Goal: Transaction & Acquisition: Book appointment/travel/reservation

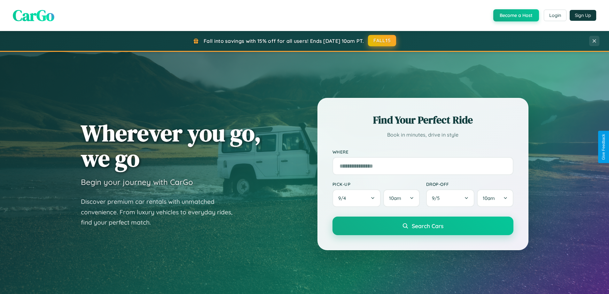
click at [383, 41] on button "FALL15" at bounding box center [382, 41] width 28 height 12
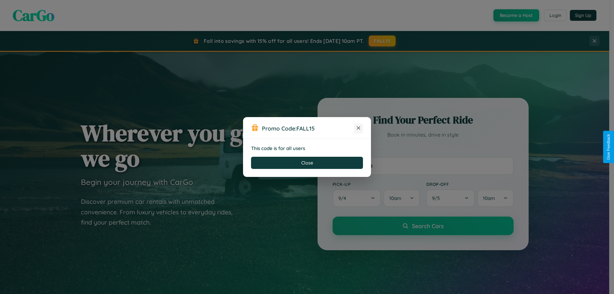
click at [359, 128] on icon at bounding box center [358, 128] width 6 height 6
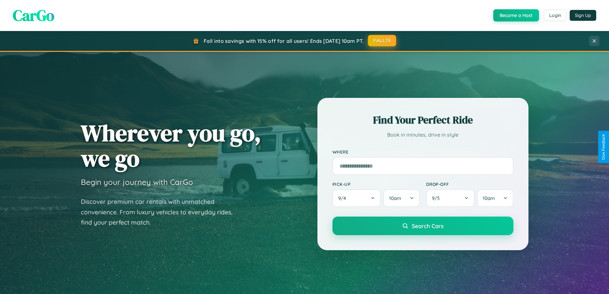
click at [383, 41] on button "FALL15" at bounding box center [382, 41] width 28 height 12
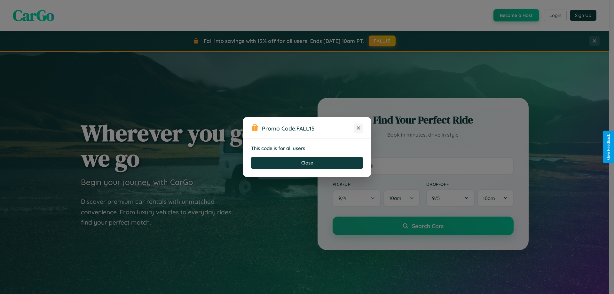
click at [359, 128] on icon at bounding box center [358, 128] width 6 height 6
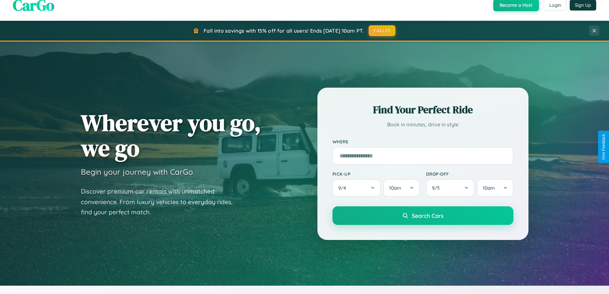
scroll to position [19, 0]
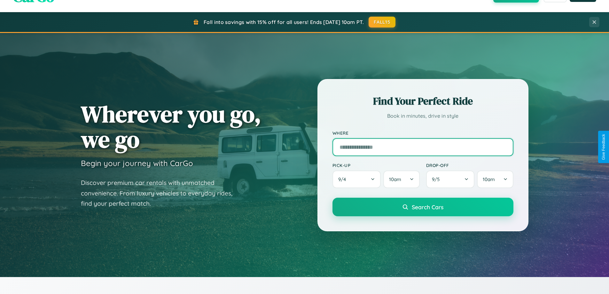
click at [423, 147] on input "text" at bounding box center [423, 147] width 181 height 18
type input "******"
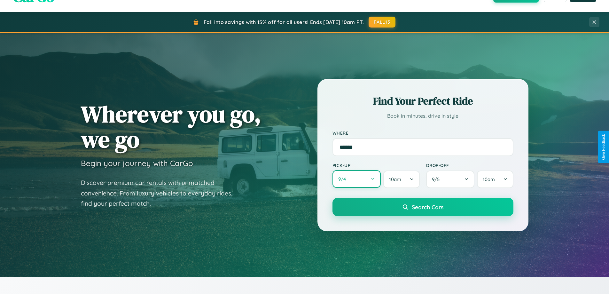
click at [357, 179] on button "9 / 4" at bounding box center [357, 179] width 49 height 18
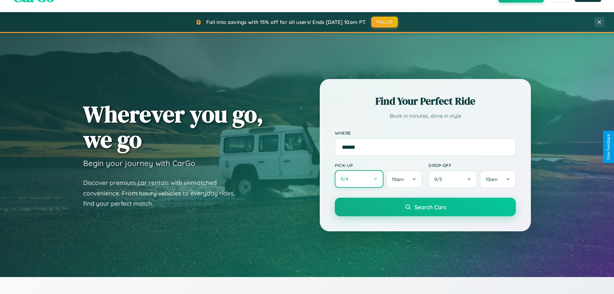
select select "*"
select select "****"
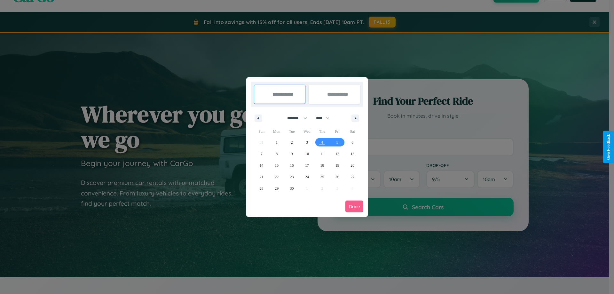
drag, startPoint x: 294, startPoint y: 118, endPoint x: 307, endPoint y: 128, distance: 16.4
click at [294, 118] on select "******* ******** ***** ***** *** **** **** ****** ********* ******* ******** **…" at bounding box center [295, 118] width 27 height 11
select select "*"
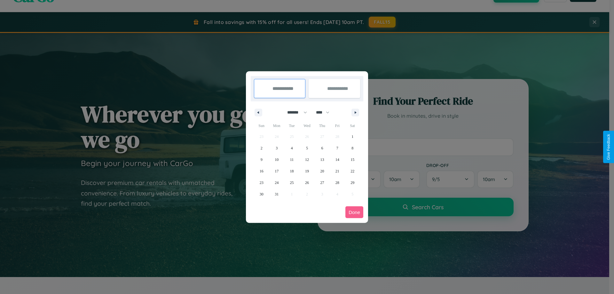
click at [326, 112] on select "**** **** **** **** **** **** **** **** **** **** **** **** **** **** **** ****…" at bounding box center [322, 112] width 19 height 11
select select "****"
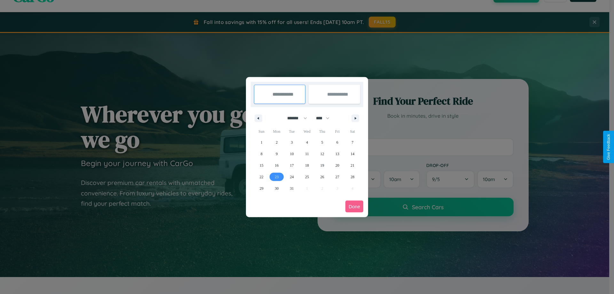
click at [277, 177] on span "23" at bounding box center [277, 177] width 4 height 12
type input "**********"
click at [261, 188] on span "29" at bounding box center [262, 189] width 4 height 12
type input "**********"
click at [354, 206] on button "Done" at bounding box center [354, 207] width 18 height 12
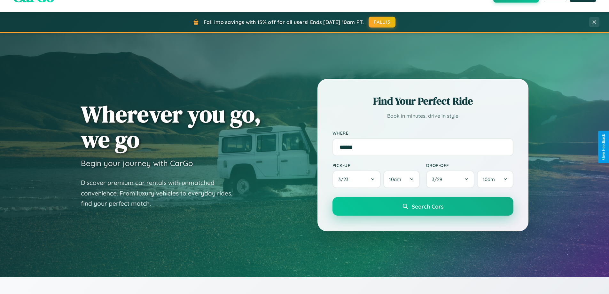
click at [423, 206] on span "Search Cars" at bounding box center [428, 206] width 32 height 7
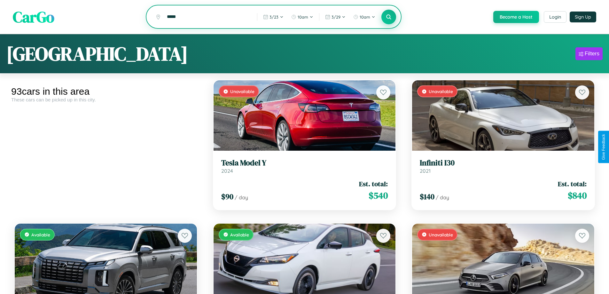
click at [389, 17] on icon at bounding box center [389, 17] width 6 height 6
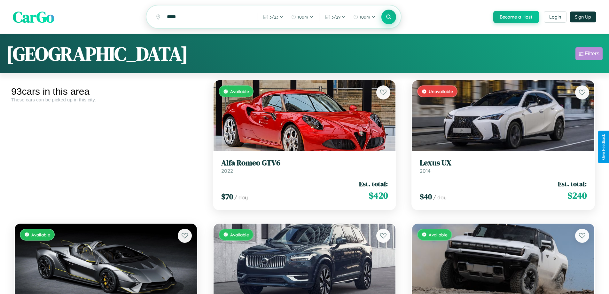
click at [589, 55] on div "Filters" at bounding box center [592, 54] width 15 height 6
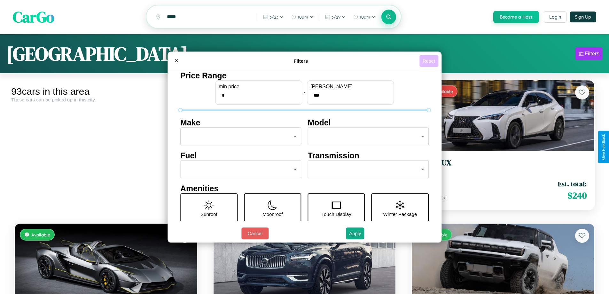
click at [430, 61] on button "Reset" at bounding box center [429, 61] width 19 height 12
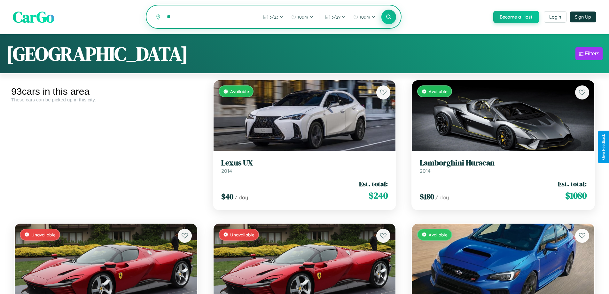
type input "*"
type input "*********"
click at [389, 17] on icon at bounding box center [389, 17] width 6 height 6
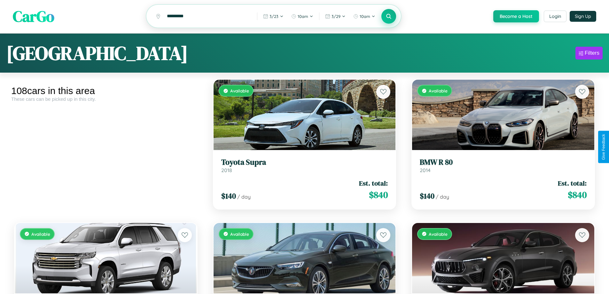
scroll to position [4387, 0]
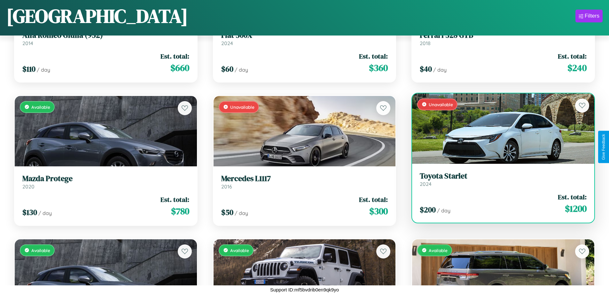
click at [499, 203] on div "$ 200 / day Est. total: $ 1200" at bounding box center [503, 203] width 167 height 23
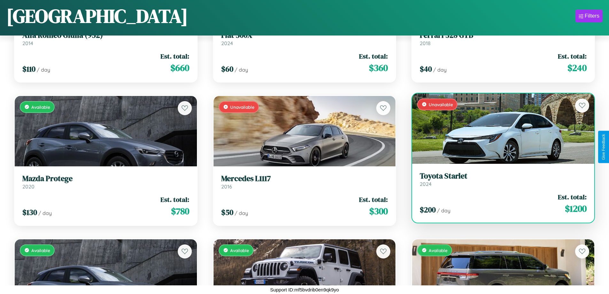
click at [499, 203] on div "$ 200 / day Est. total: $ 1200" at bounding box center [503, 203] width 167 height 23
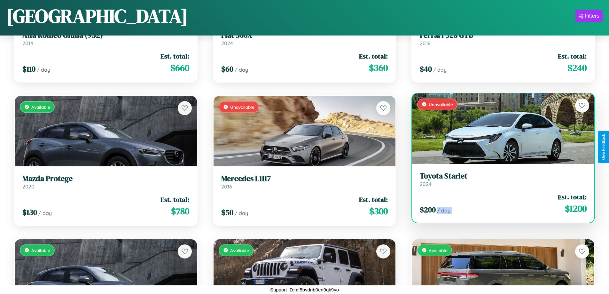
click at [499, 203] on div "$ 200 / day Est. total: $ 1200" at bounding box center [503, 203] width 167 height 23
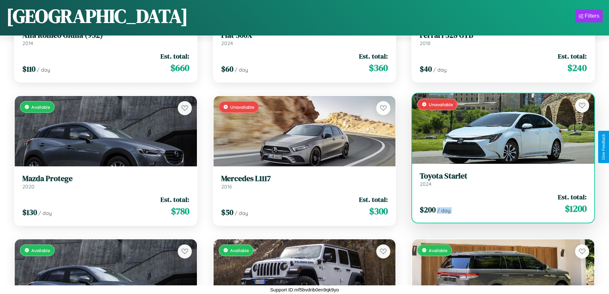
click at [499, 203] on div "$ 200 / day Est. total: $ 1200" at bounding box center [503, 203] width 167 height 23
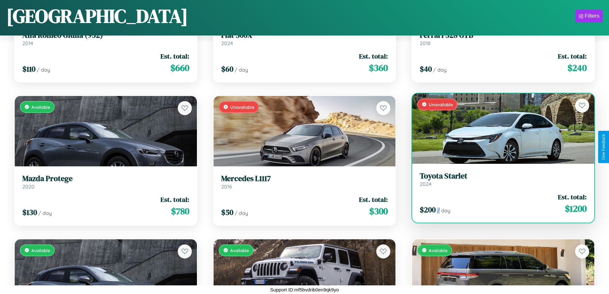
click at [499, 203] on div "$ 200 / day Est. total: $ 1200" at bounding box center [503, 203] width 167 height 23
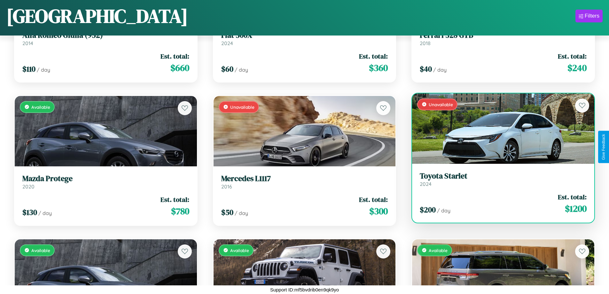
click at [499, 179] on h3 "Toyota Starlet" at bounding box center [503, 175] width 167 height 9
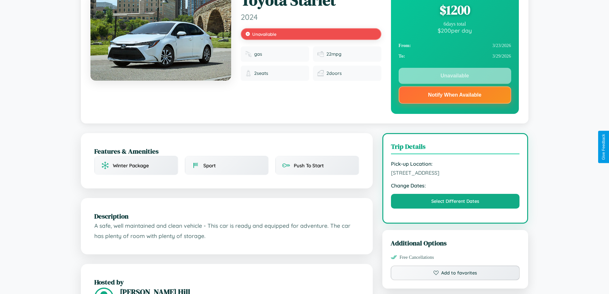
scroll to position [86, 0]
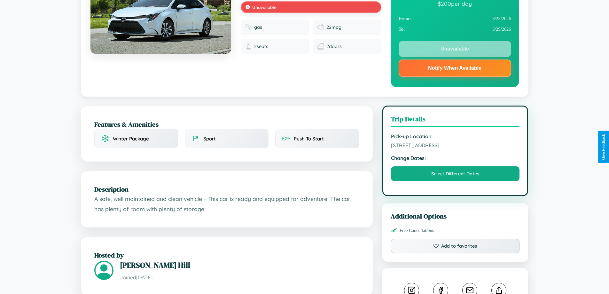
click at [455, 146] on span "[STREET_ADDRESS]" at bounding box center [455, 145] width 129 height 6
click at [455, 146] on span "394 Cedar Street Amsterdam 90229 Netherlands" at bounding box center [455, 145] width 129 height 6
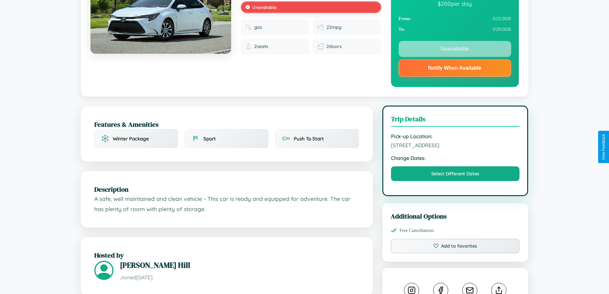
click at [455, 146] on span "394 Cedar Street Amsterdam 90229 Netherlands" at bounding box center [455, 145] width 129 height 6
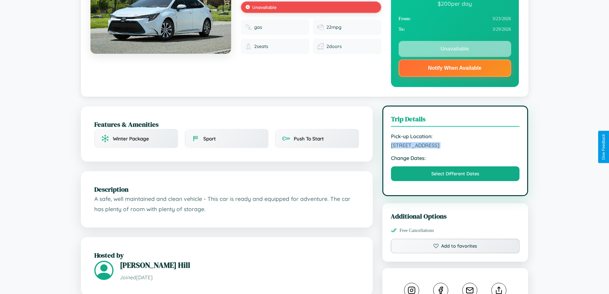
click at [455, 146] on span "394 Cedar Street Amsterdam 90229 Netherlands" at bounding box center [455, 145] width 129 height 6
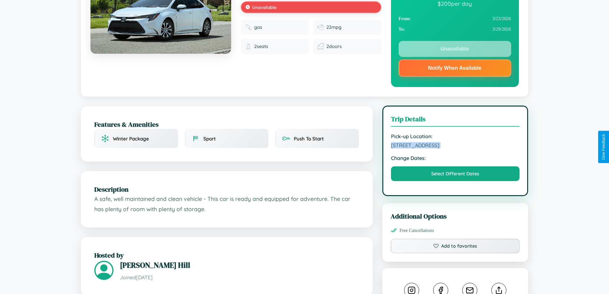
click at [455, 146] on span "394 Cedar Street Amsterdam 90229 Netherlands" at bounding box center [455, 145] width 129 height 6
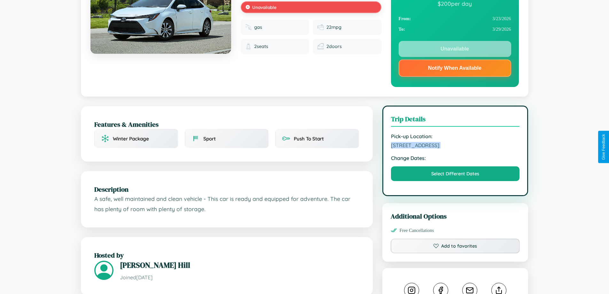
click at [455, 146] on span "394 Cedar Street Amsterdam 90229 Netherlands" at bounding box center [455, 145] width 129 height 6
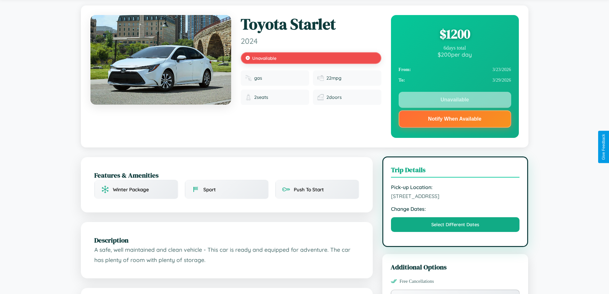
scroll to position [0, 0]
